Goal: Task Accomplishment & Management: Manage account settings

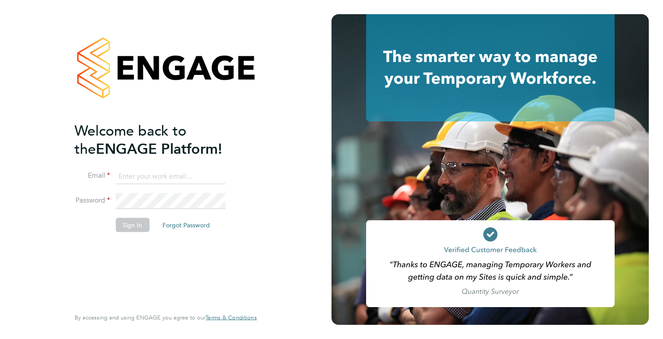
type input "holly@tribuildsolutions.com"
click at [130, 225] on button "Sign In" at bounding box center [132, 225] width 34 height 14
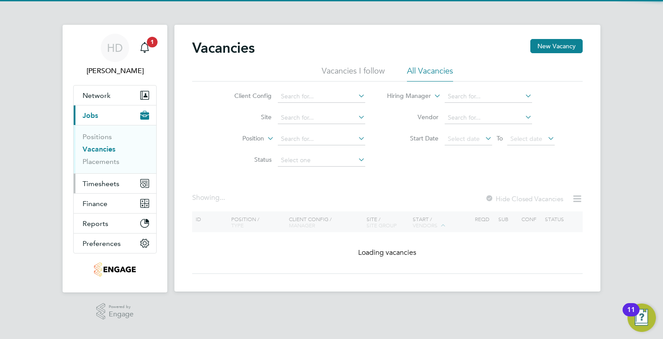
click at [106, 183] on span "Timesheets" at bounding box center [100, 184] width 37 height 8
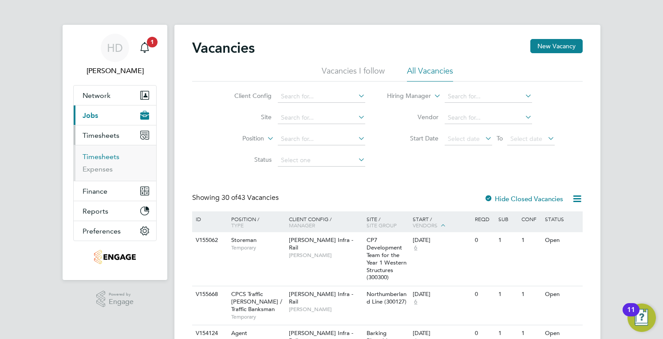
click at [99, 155] on link "Timesheets" at bounding box center [100, 157] width 37 height 8
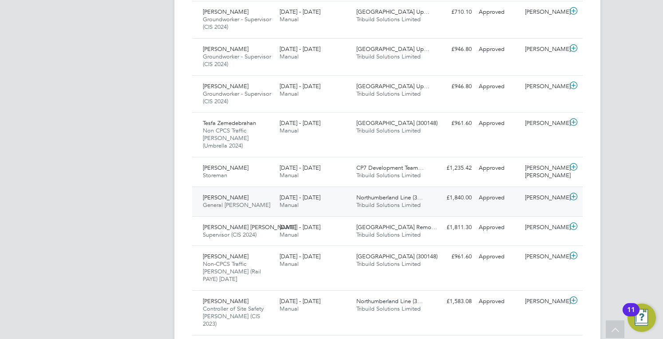
click at [300, 191] on div "[DATE] - [DATE] Manual" at bounding box center [314, 202] width 77 height 22
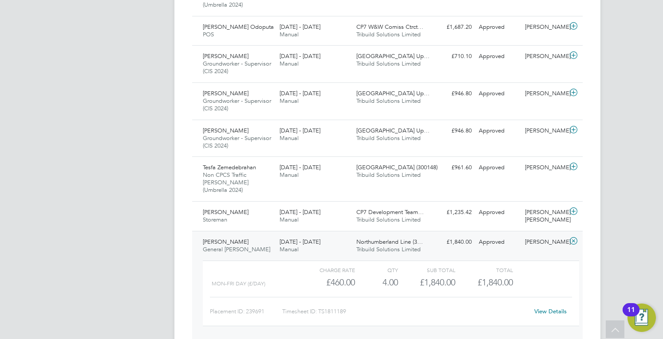
scroll to position [621, 0]
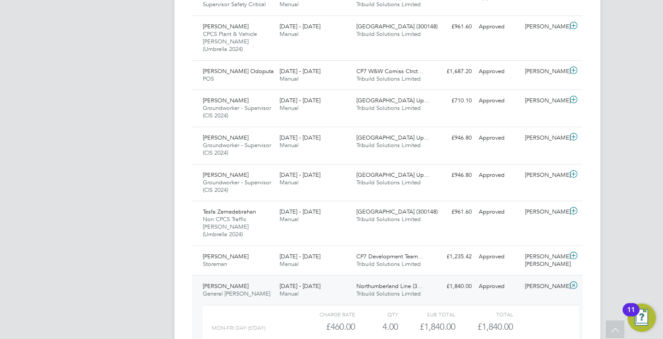
click at [305, 250] on div "[DATE] - [DATE] Manual" at bounding box center [314, 261] width 77 height 22
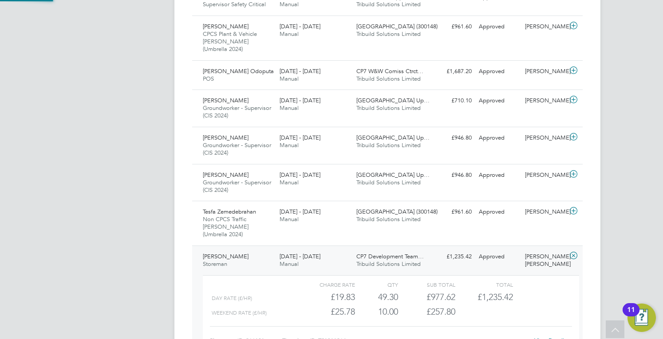
scroll to position [15, 86]
drag, startPoint x: 415, startPoint y: 199, endPoint x: 662, endPoint y: 194, distance: 247.1
click at [662, 194] on div "HD [PERSON_NAME] Notifications 1 Applications: Network Businesses Sites Workers…" at bounding box center [331, 153] width 663 height 1548
click at [561, 337] on link "View Details" at bounding box center [550, 341] width 32 height 8
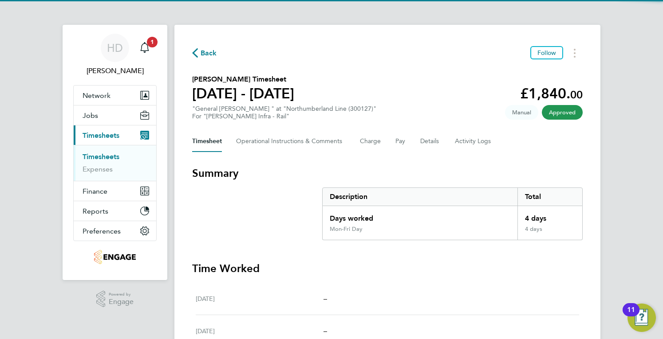
click at [392, 136] on div "Timesheet Operational Instructions & Comments Charge Pay Details Activity Logs" at bounding box center [387, 141] width 390 height 21
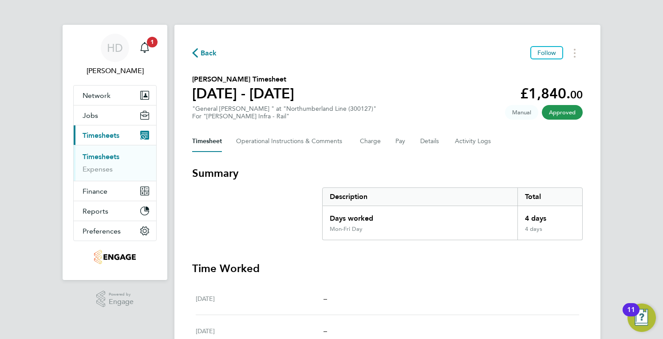
click at [394, 139] on div "Timesheet Operational Instructions & Comments Charge Pay Details Activity Logs" at bounding box center [387, 141] width 390 height 21
click at [396, 143] on button "Pay" at bounding box center [400, 141] width 11 height 21
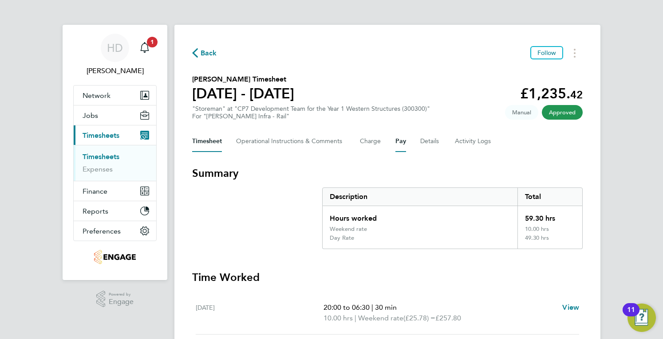
click at [404, 142] on button "Pay" at bounding box center [400, 141] width 11 height 21
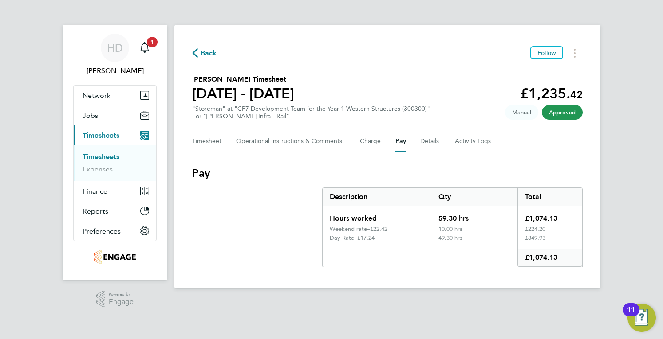
click at [356, 136] on div "Timesheet Operational Instructions & Comments Charge Pay Details Activity Logs" at bounding box center [387, 141] width 390 height 21
click at [365, 141] on button "Charge" at bounding box center [370, 141] width 21 height 21
